Goal: Task Accomplishment & Management: Manage account settings

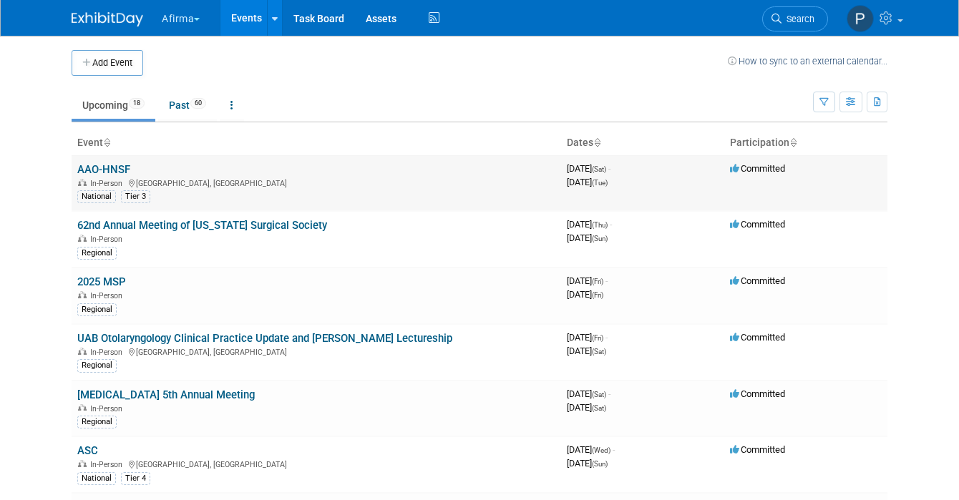
click at [77, 166] on link "AAO-HNSF" at bounding box center [103, 169] width 53 height 13
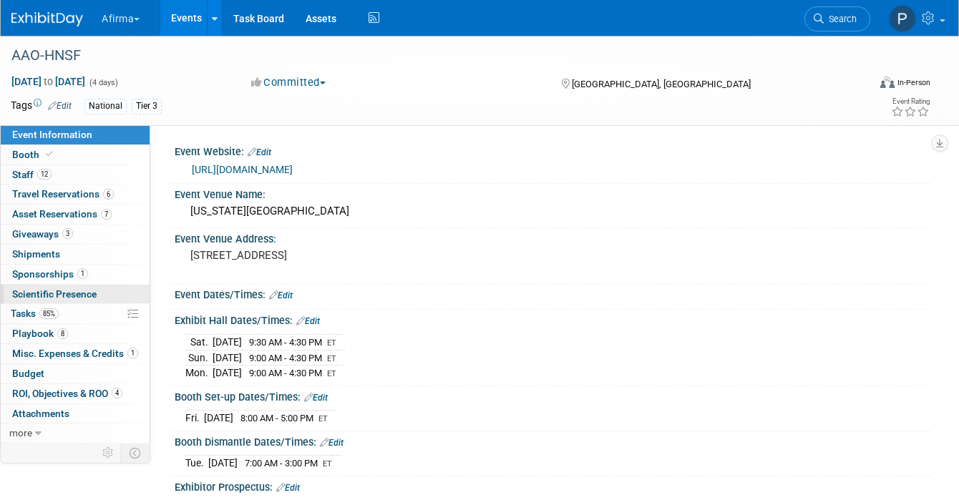
click at [54, 291] on span "Scientific Presence" at bounding box center [54, 294] width 84 height 11
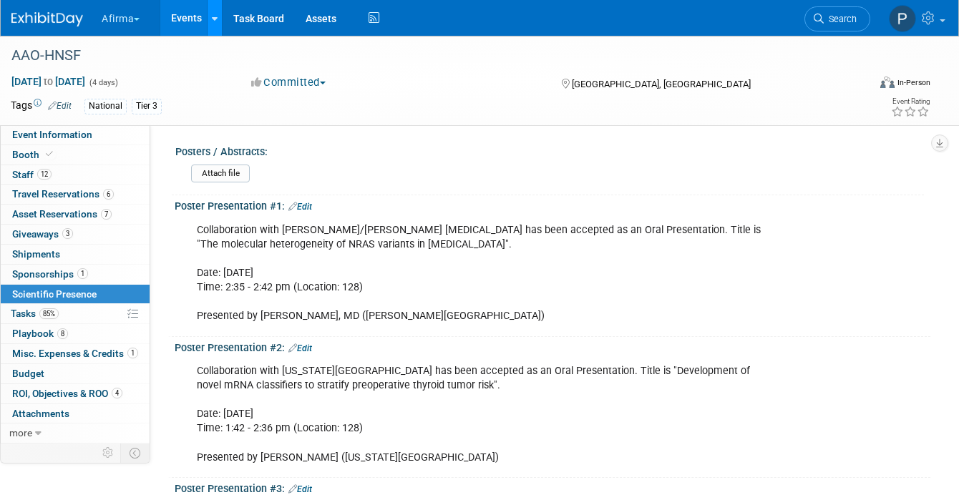
click at [216, 19] on icon at bounding box center [215, 18] width 6 height 9
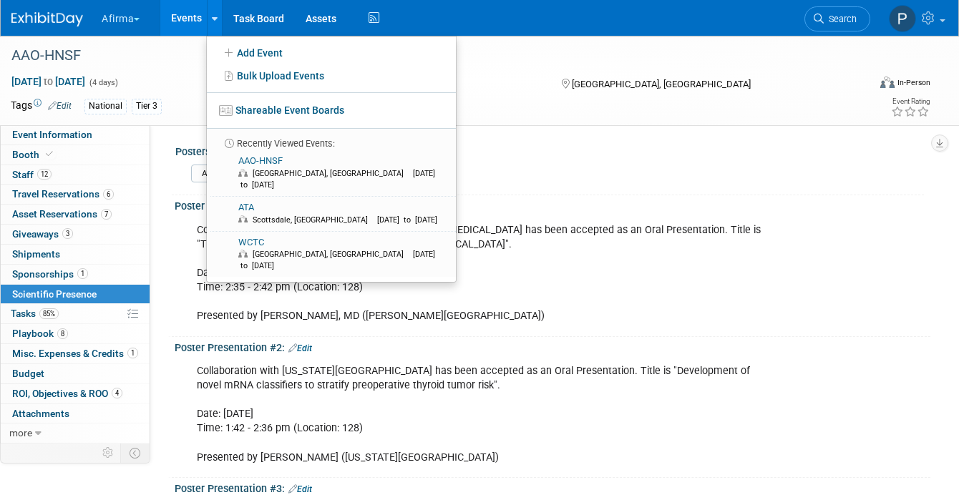
click at [187, 16] on link "Events" at bounding box center [186, 18] width 52 height 36
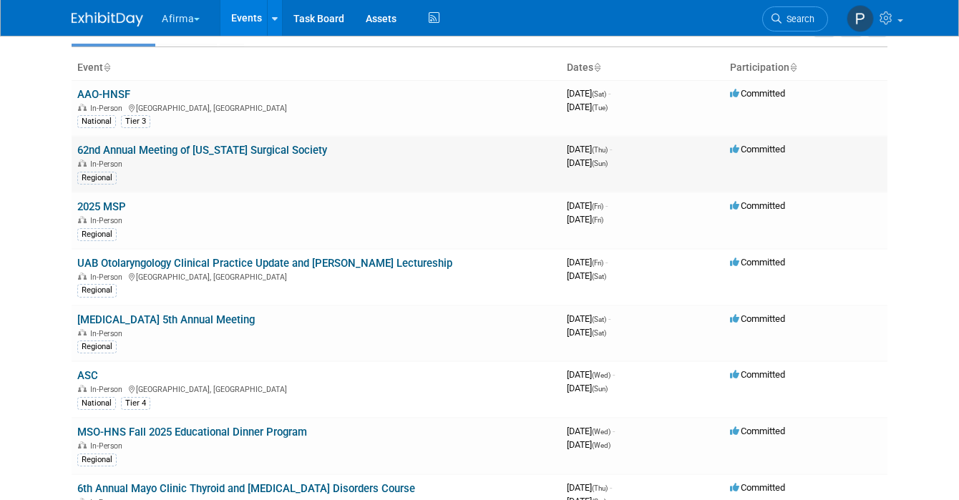
scroll to position [85, 0]
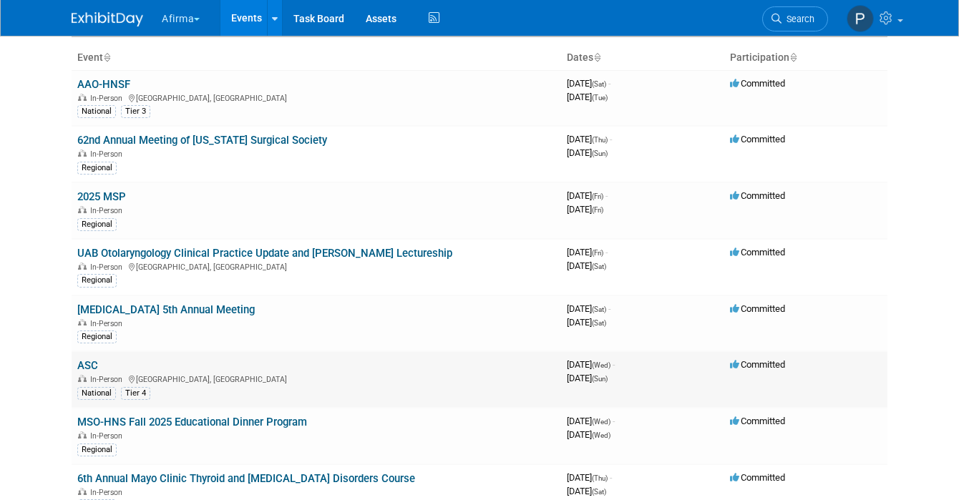
click at [77, 364] on link "ASC" at bounding box center [87, 365] width 21 height 13
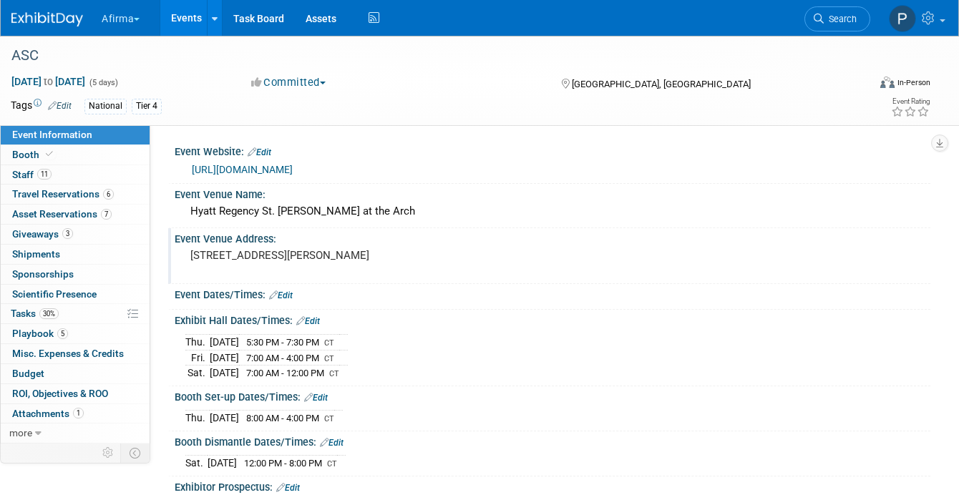
scroll to position [9, 0]
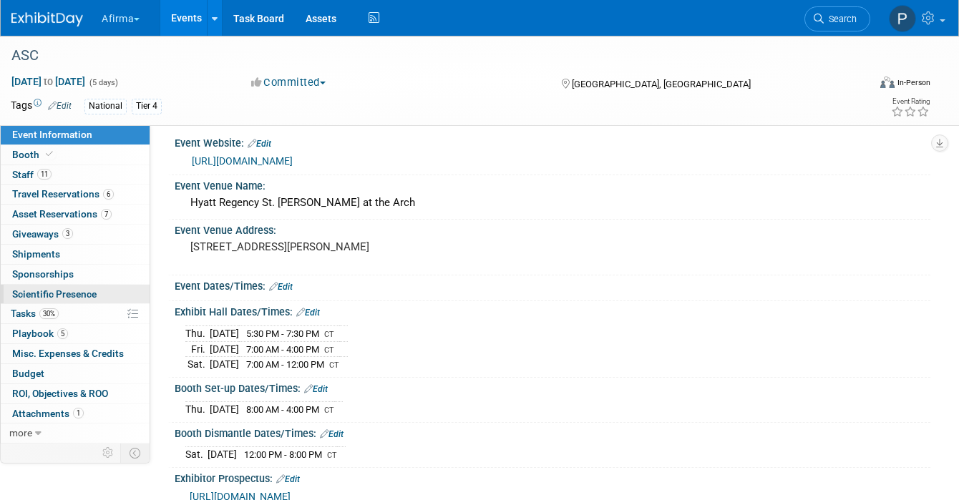
click at [50, 291] on span "Scientific Presence" at bounding box center [54, 294] width 84 height 11
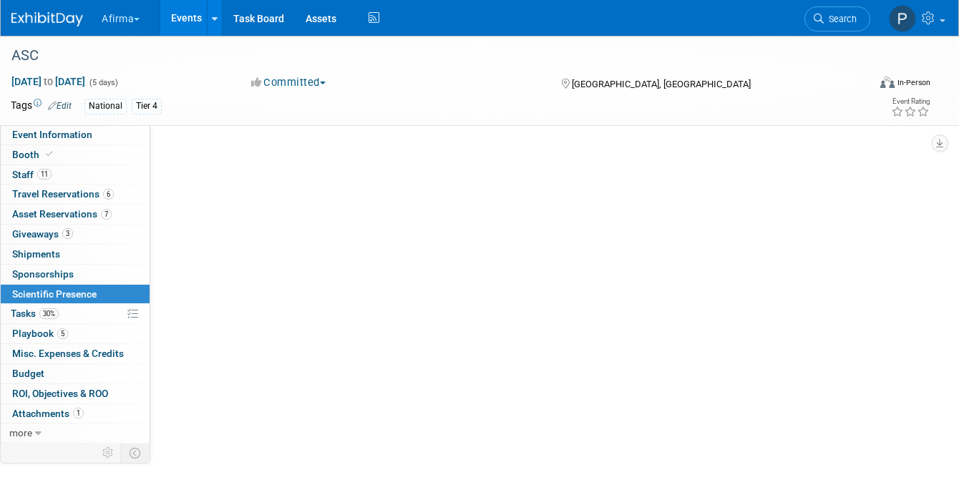
scroll to position [0, 0]
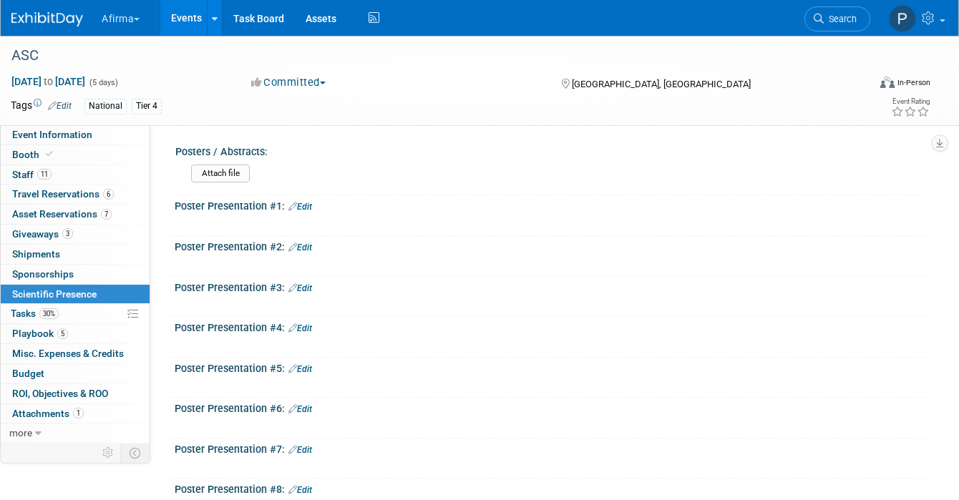
click at [309, 206] on link "Edit" at bounding box center [301, 207] width 24 height 10
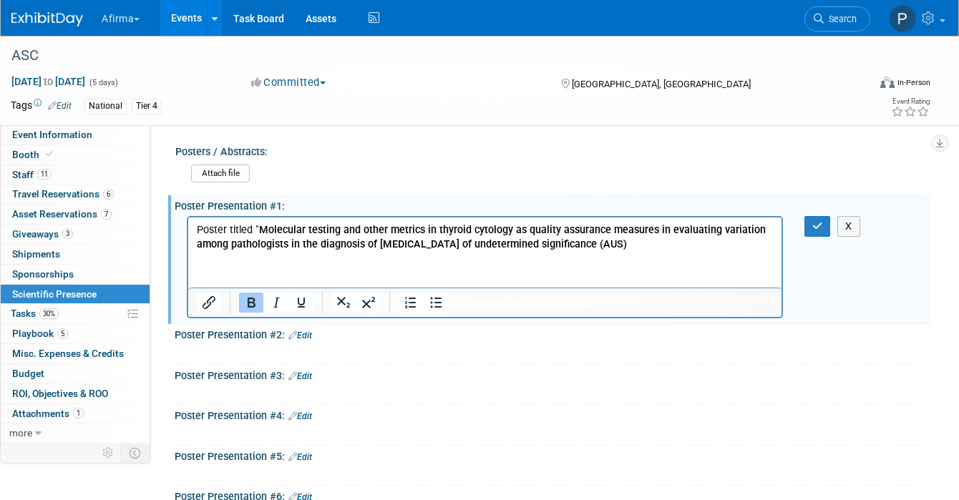
click at [623, 251] on p "Poster titled " Molecular testing and other metrics in thyroid cytology as qual…" at bounding box center [485, 237] width 577 height 29
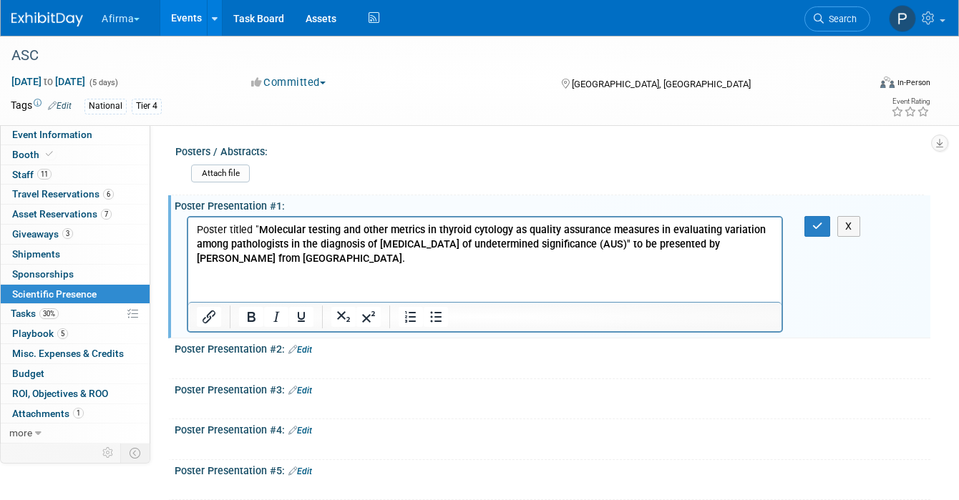
click at [197, 227] on p "Poster titled " Molecular testing and other metrics in thyroid cytology as qual…" at bounding box center [485, 244] width 577 height 43
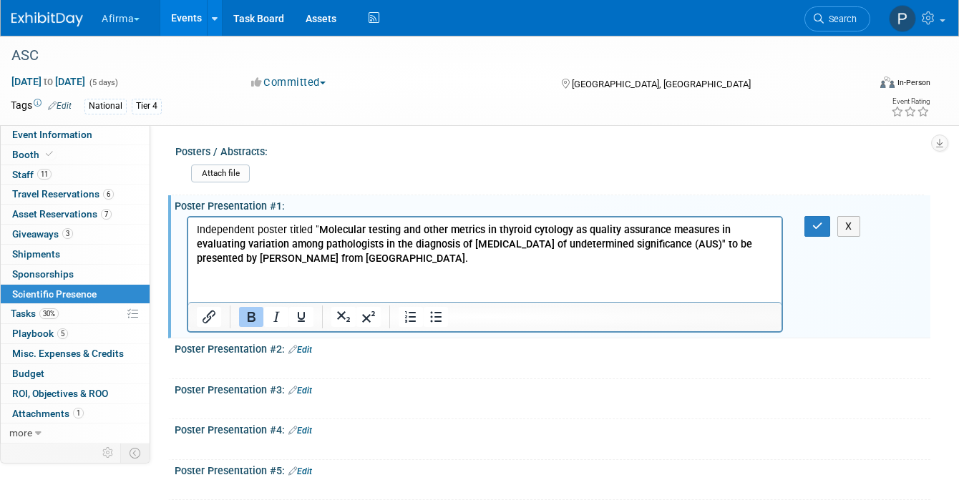
click at [352, 258] on p "Independent poster titled " Molecular testing and other metrics in thyroid cyto…" at bounding box center [485, 244] width 577 height 43
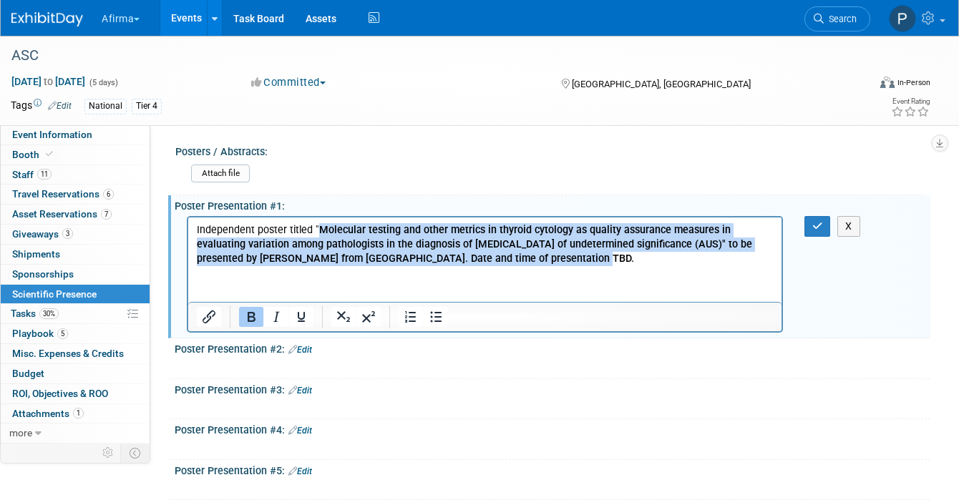
drag, startPoint x: 529, startPoint y: 261, endPoint x: 318, endPoint y: 230, distance: 213.5
click at [318, 230] on p "Independent poster titled " Molecular testing and other metrics in thyroid cyto…" at bounding box center [485, 244] width 577 height 43
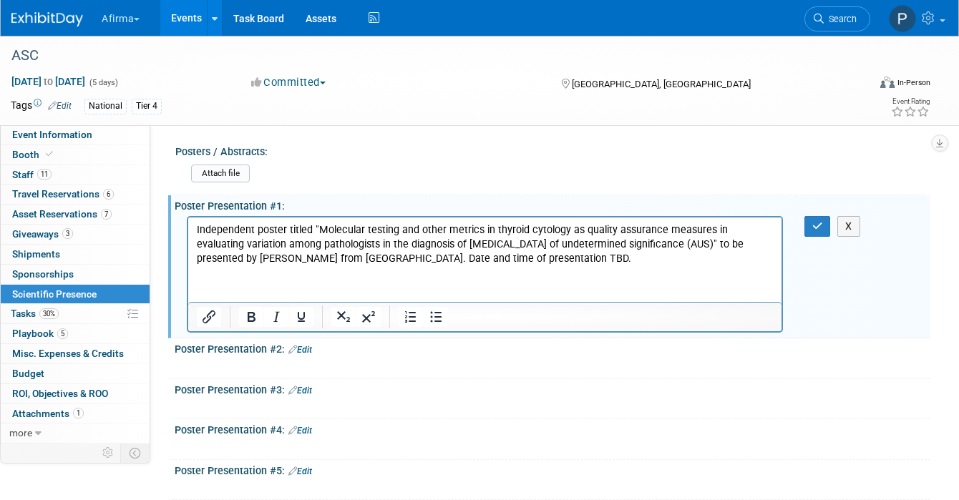
click at [566, 266] on html "Independent poster titled "Molecular testing and other metrics in thyroid cytol…" at bounding box center [484, 241] width 593 height 49
click at [818, 225] on icon "button" at bounding box center [818, 226] width 11 height 10
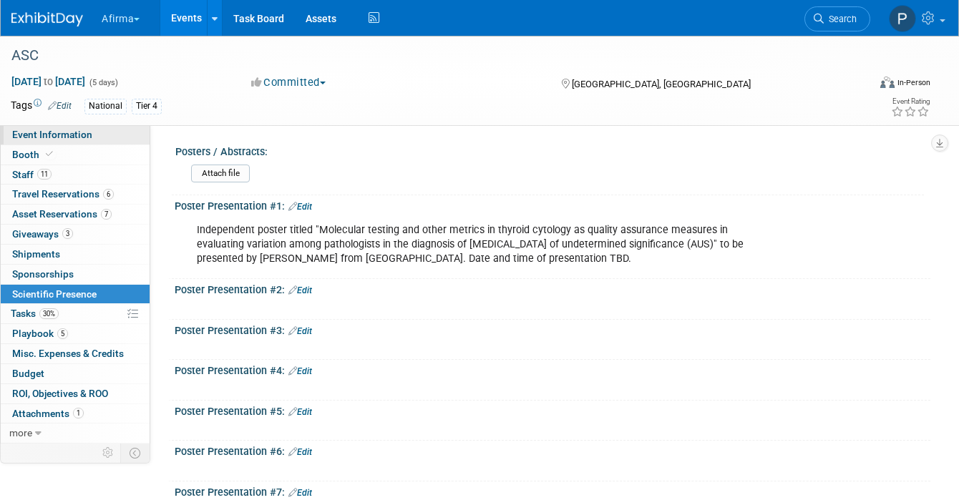
click at [47, 135] on span "Event Information" at bounding box center [52, 134] width 80 height 11
